Goal: Task Accomplishment & Management: Use online tool/utility

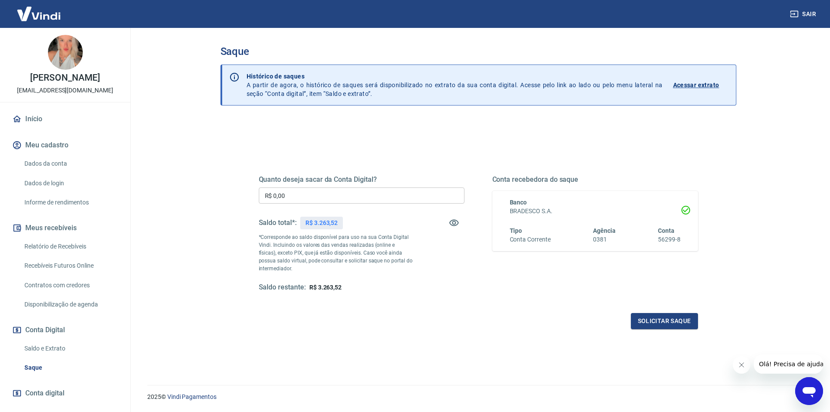
click at [304, 192] on input "R$ 0,00" at bounding box center [362, 195] width 206 height 16
type input "R$ 3.263,52"
click at [662, 322] on button "Solicitar saque" at bounding box center [664, 321] width 67 height 16
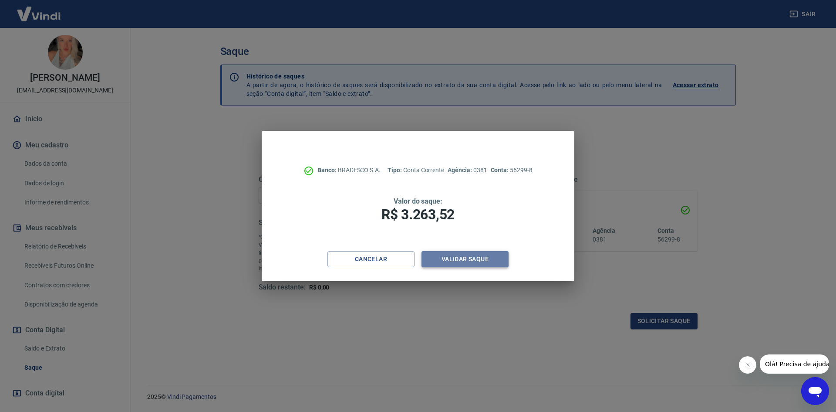
click at [492, 257] on button "Validar saque" at bounding box center [465, 259] width 87 height 16
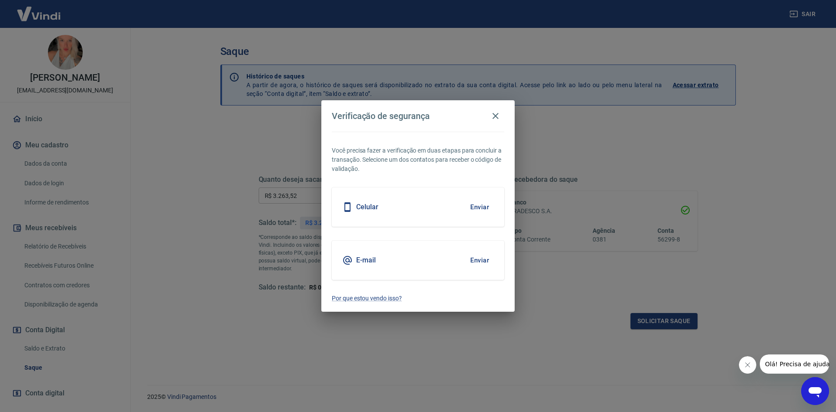
click at [488, 253] on button "Enviar" at bounding box center [479, 260] width 28 height 18
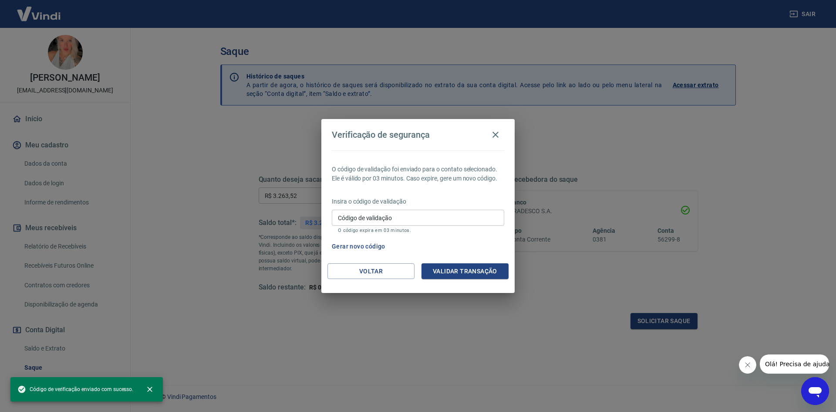
click at [444, 219] on input "Código de validação" at bounding box center [418, 217] width 172 height 16
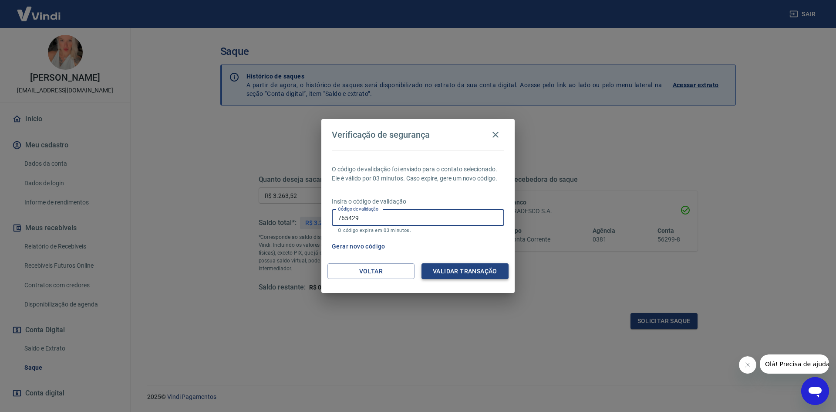
type input "765429"
click at [502, 268] on button "Validar transação" at bounding box center [465, 271] width 87 height 16
